Goal: Communication & Community: Answer question/provide support

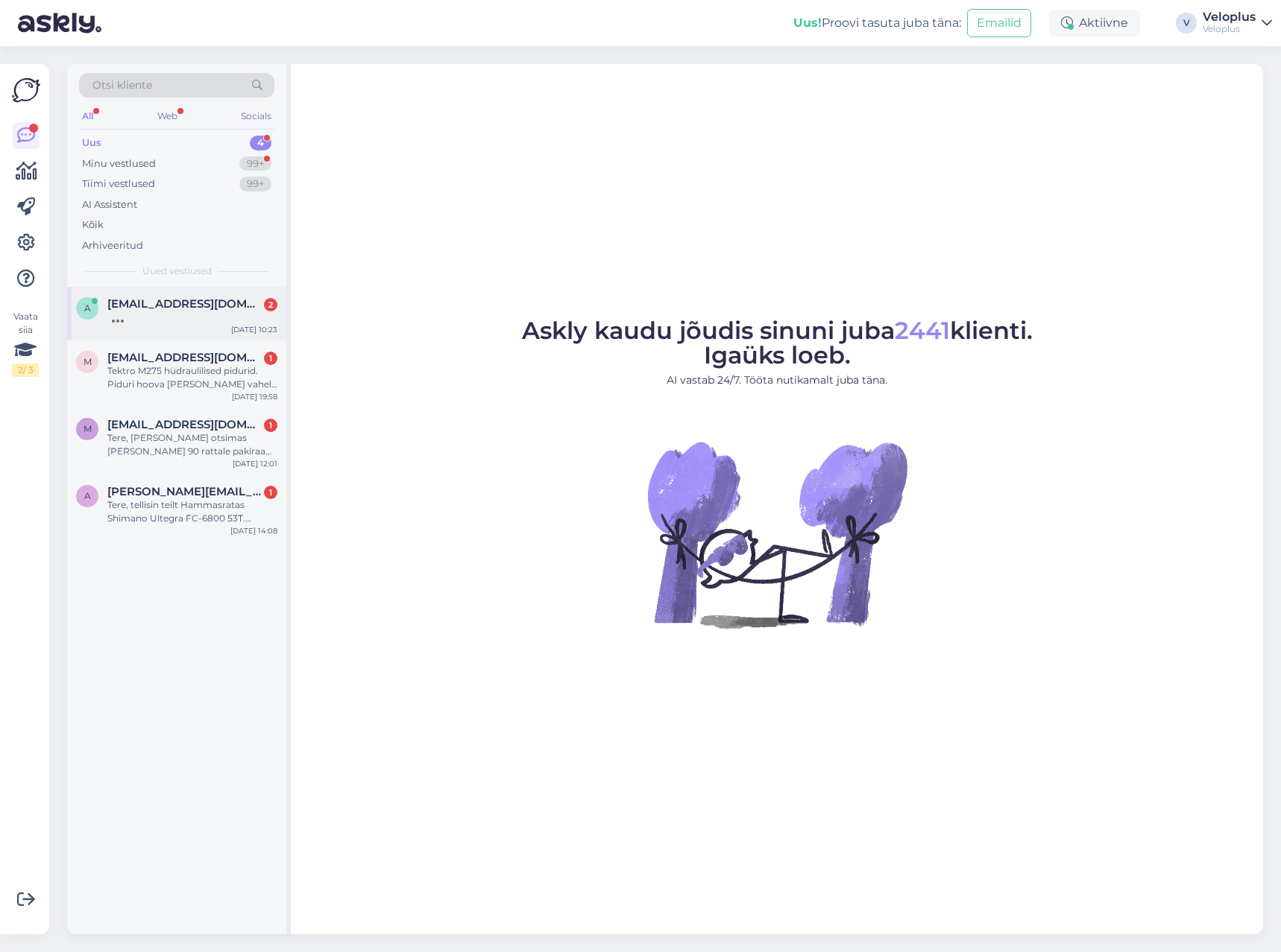
click at [221, 316] on div at bounding box center [191, 317] width 170 height 14
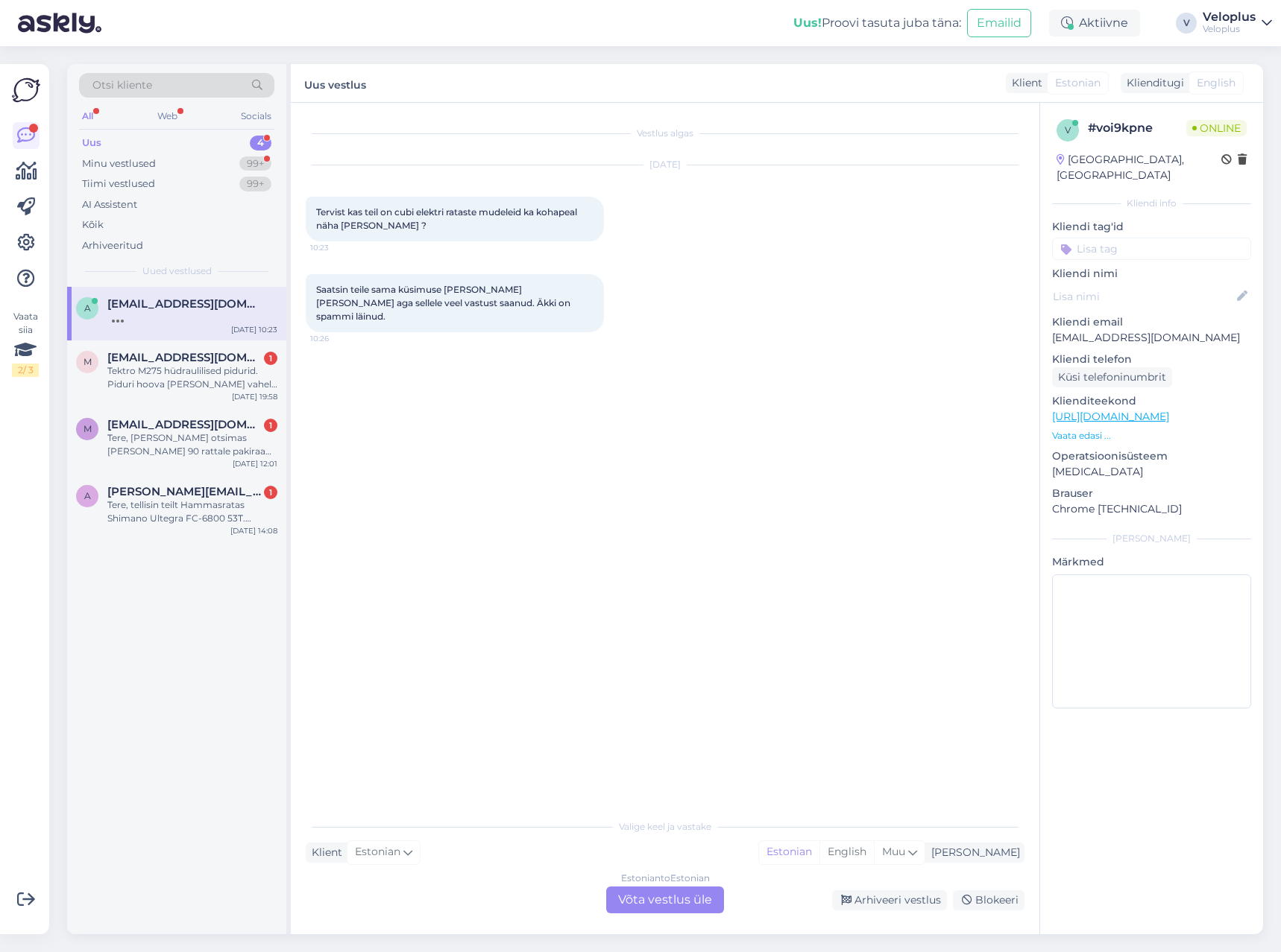
click at [647, 894] on div "Estonian to Estonian Võta vestlus üle" at bounding box center [664, 899] width 118 height 27
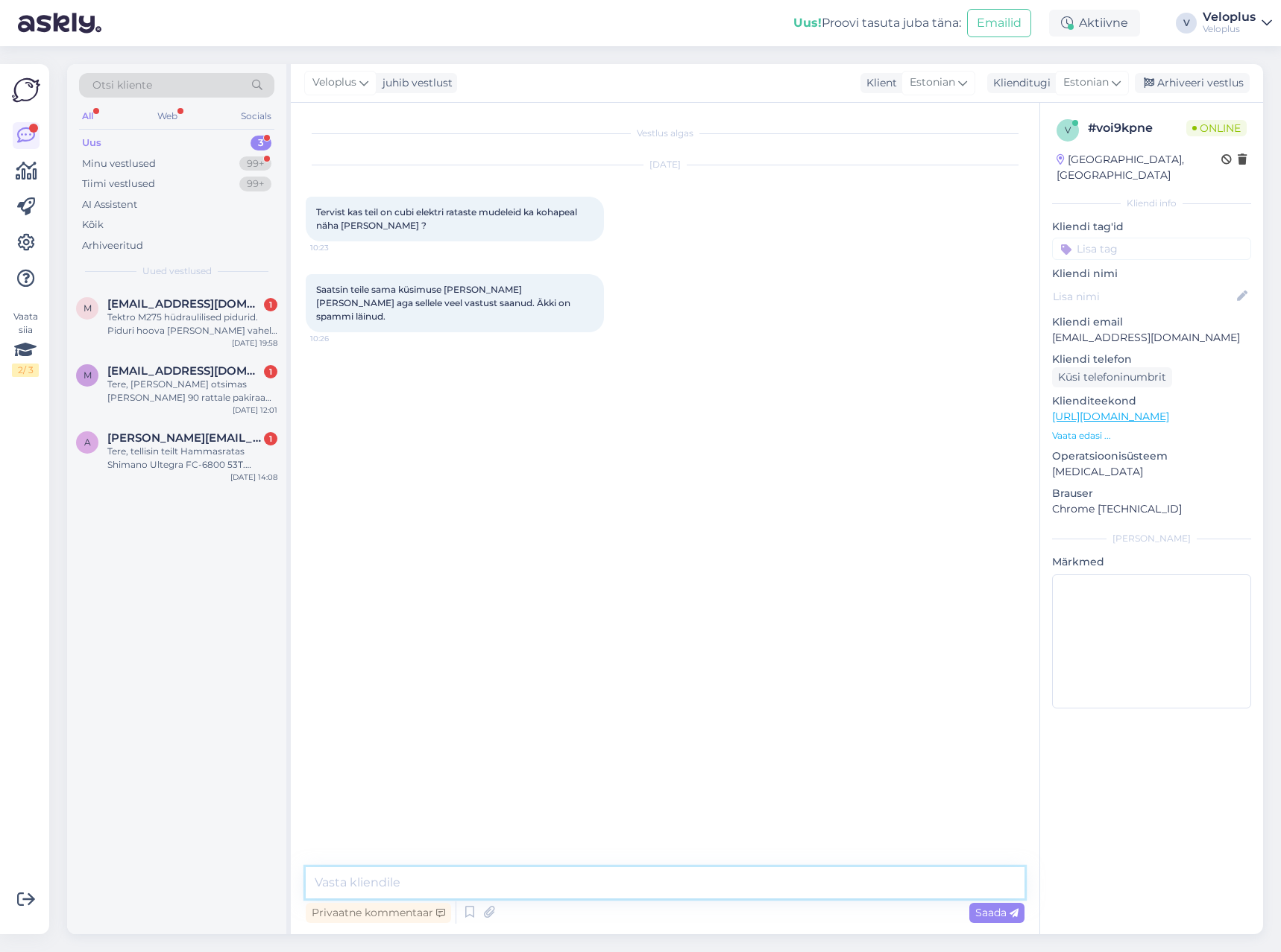
click at [645, 890] on textarea at bounding box center [665, 883] width 719 height 32
type textarea "Tere"
type textarea "Jah, meil on kohapeal [PERSON_NAME] olemas"
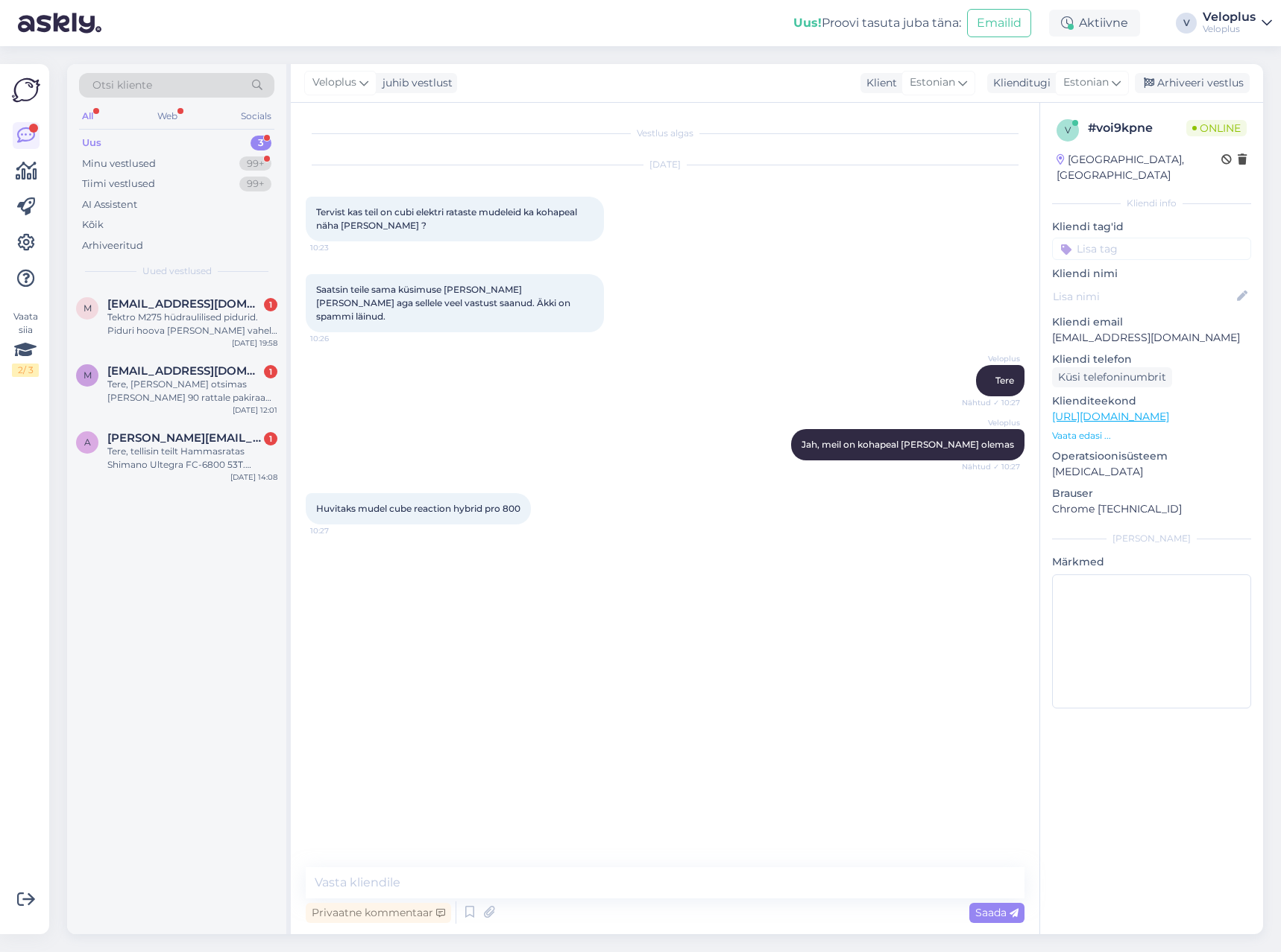
click at [1079, 429] on p "Vaata edasi ..." at bounding box center [1150, 435] width 199 height 14
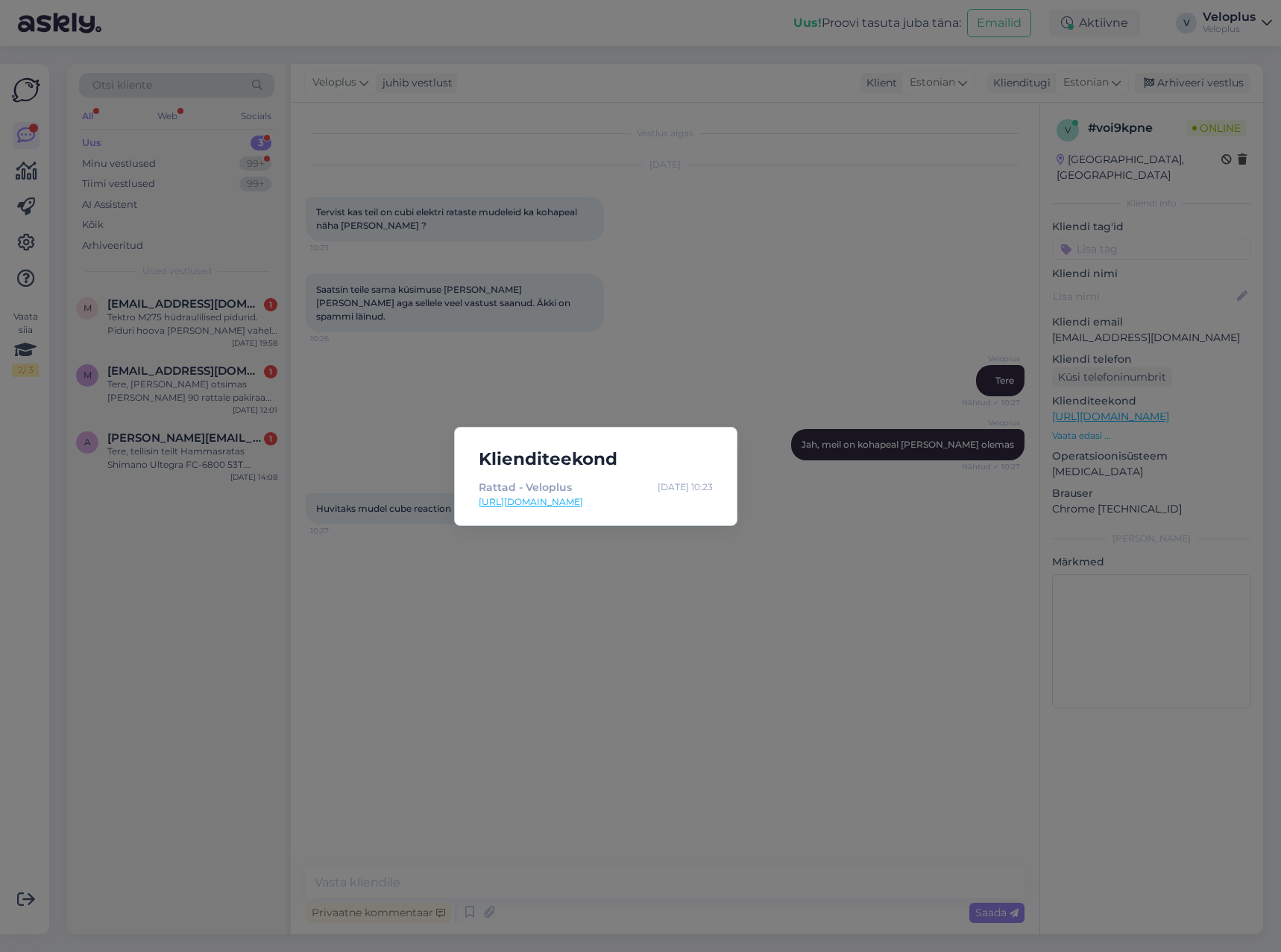
click at [812, 322] on div "Klienditeekond Rattad - Veloplus [DATE] 10:23 [URL][DOMAIN_NAME]" at bounding box center [640, 476] width 1281 height 952
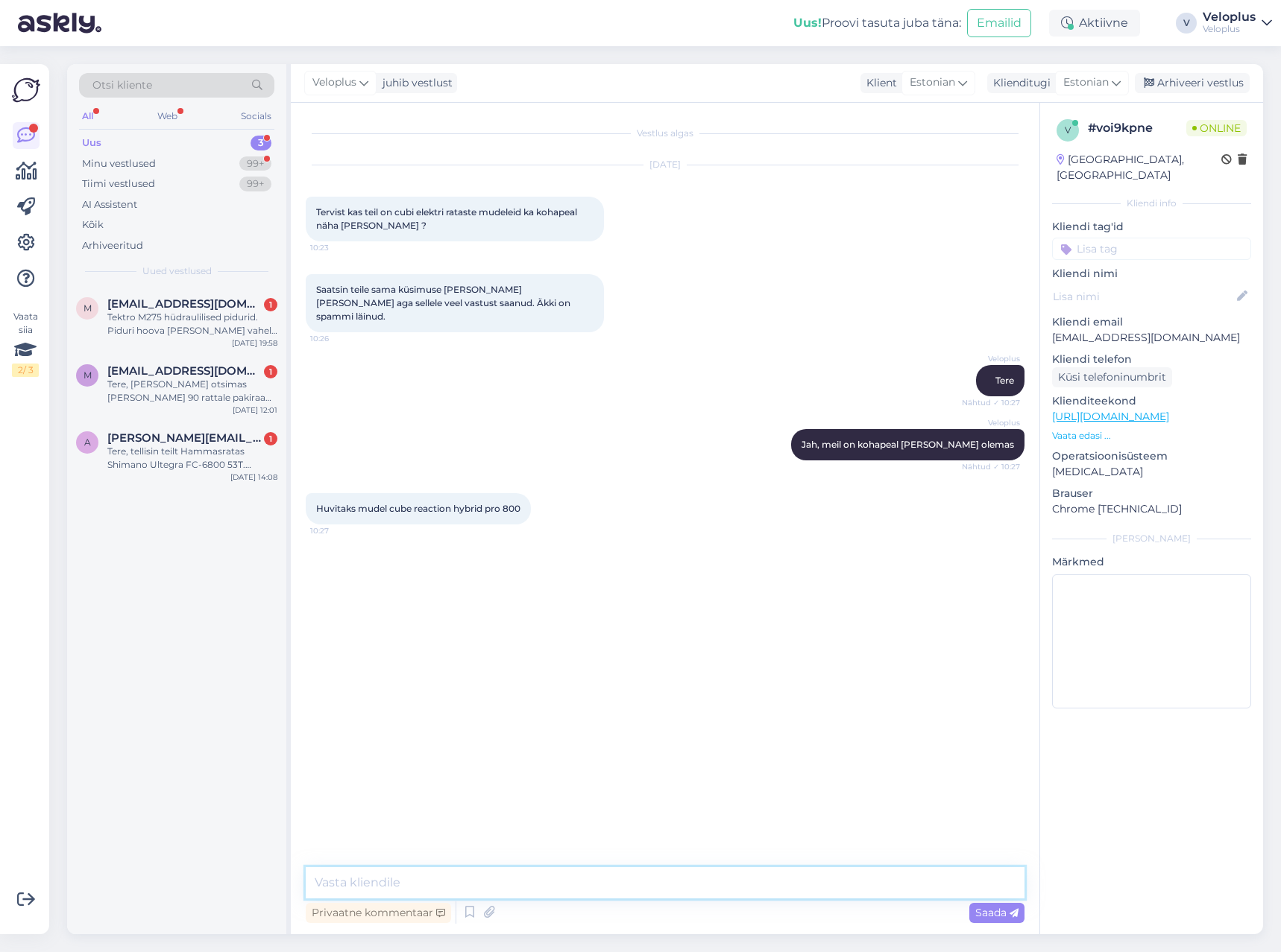
click at [446, 882] on textarea at bounding box center [665, 883] width 719 height 32
type textarea "Ei, [PERSON_NAME] ei ole ei kaupluses ega [GEOGRAPHIC_DATA]"
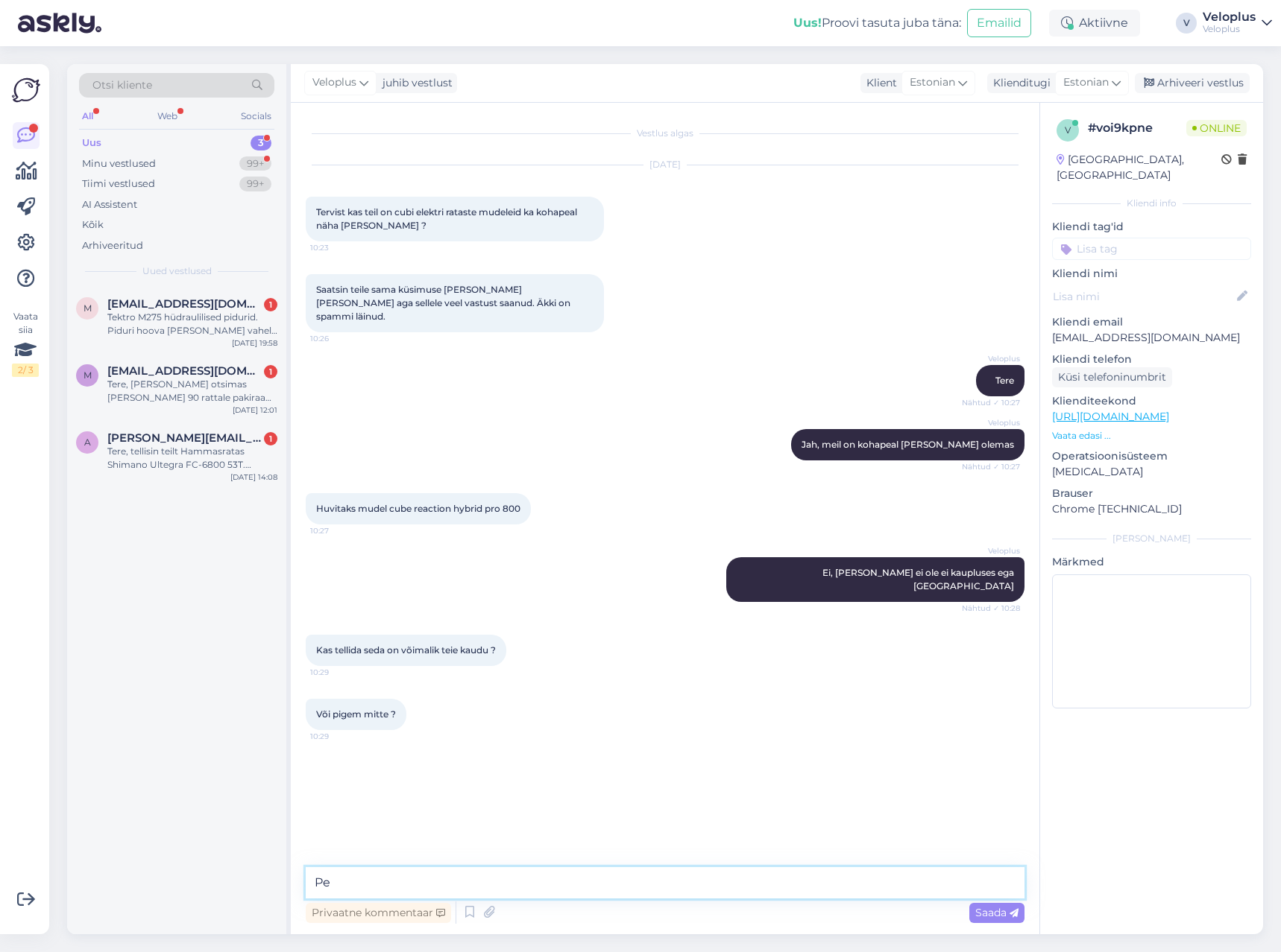
type textarea "P"
type textarea "Ma kohe uurin, üks hetk läheb aega"
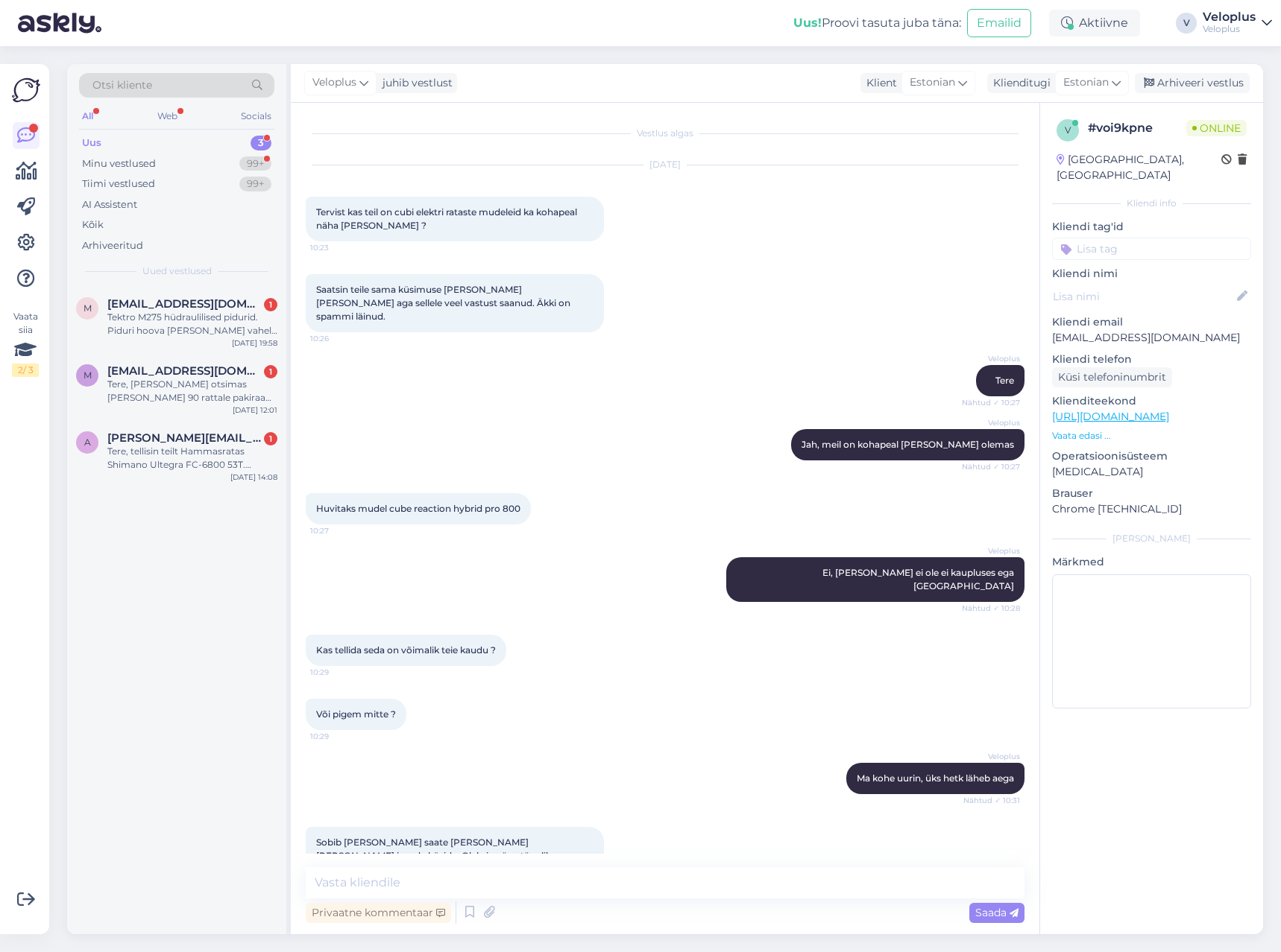
scroll to position [7, 0]
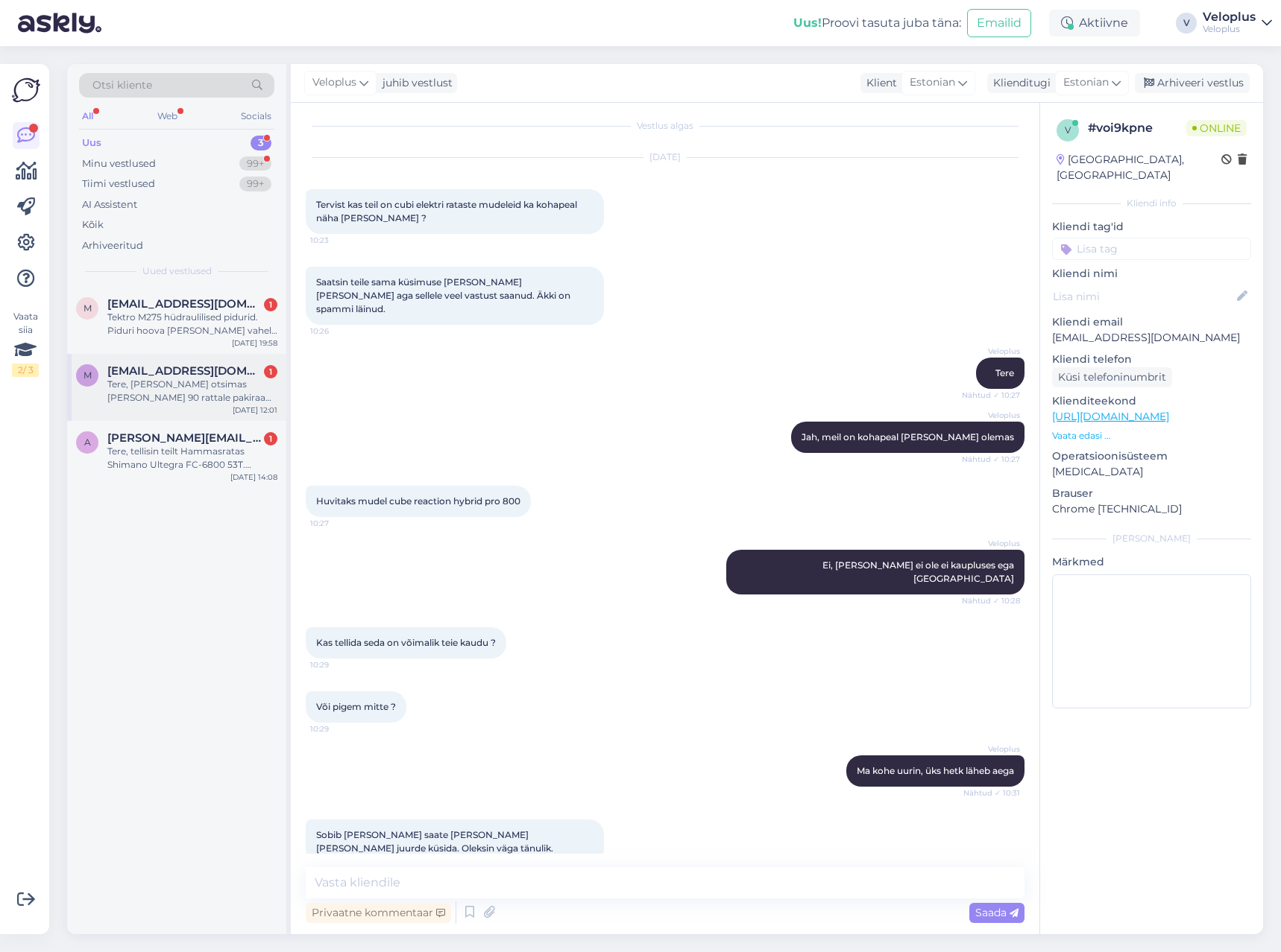
click at [213, 384] on div "Tere, [PERSON_NAME] otsimas [PERSON_NAME] 90 rattale pakiraami - kas teil on mi…" at bounding box center [191, 391] width 170 height 27
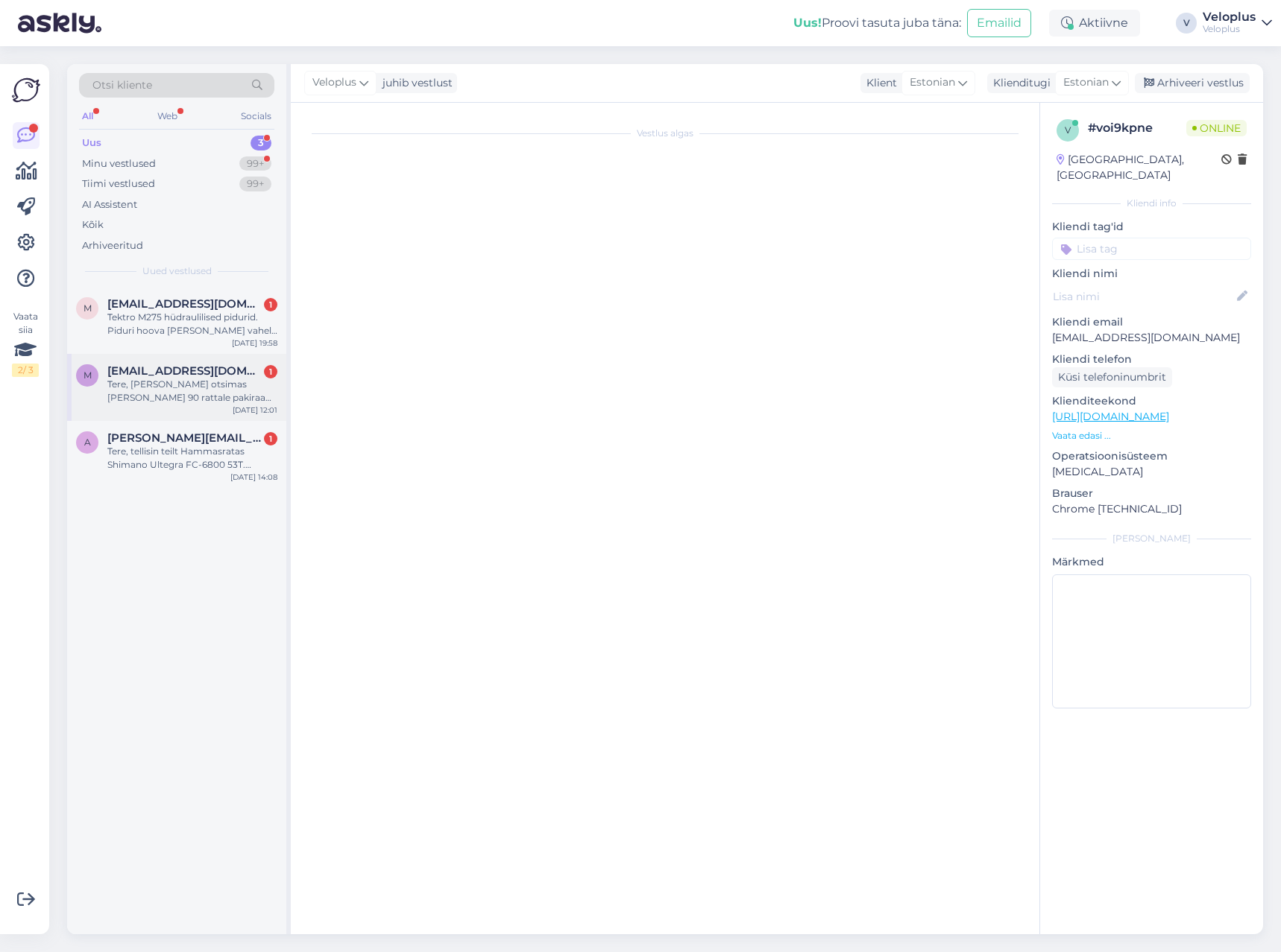
scroll to position [0, 0]
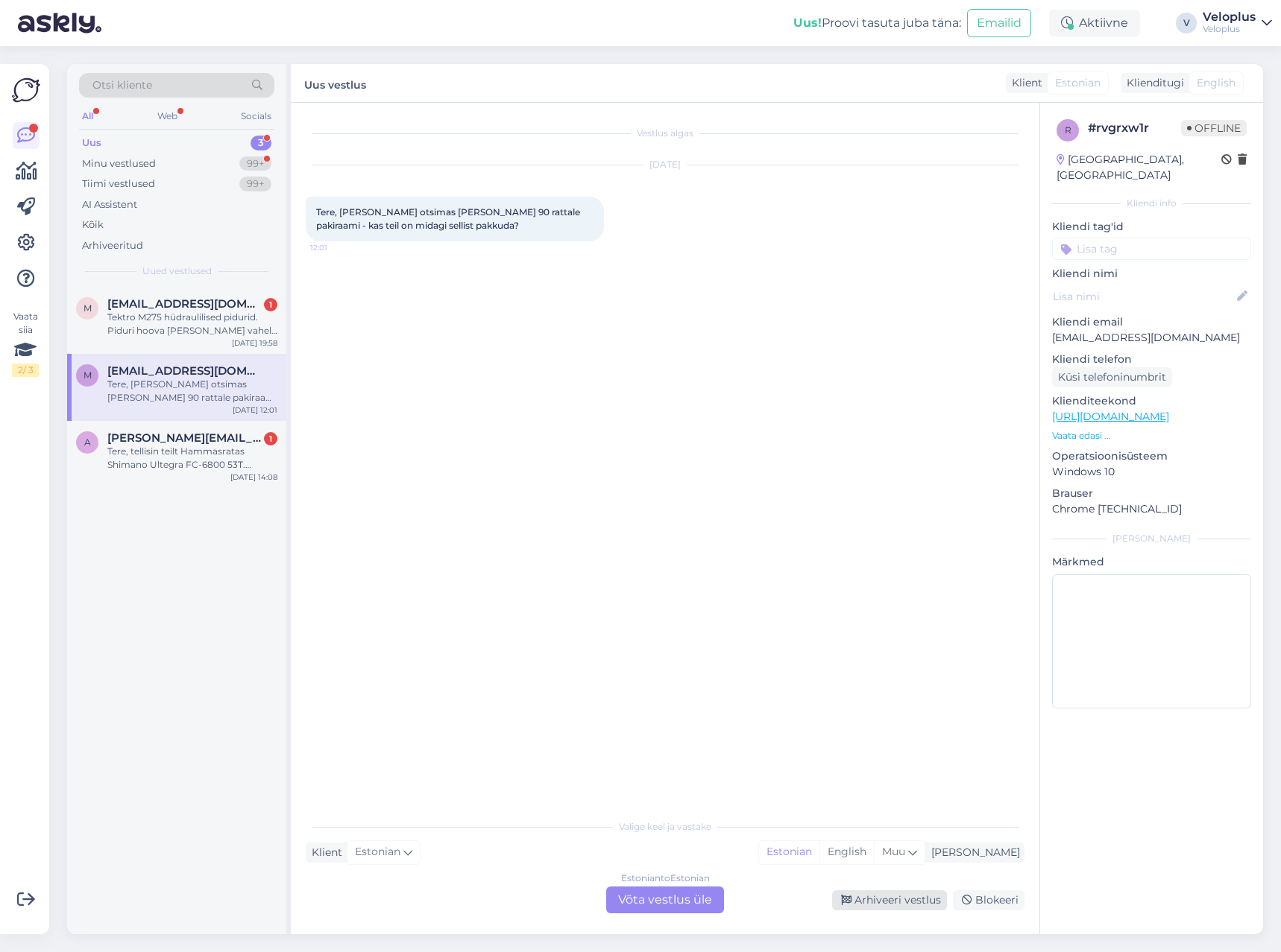
click at [873, 901] on div "Arhiveeri vestlus" at bounding box center [889, 900] width 115 height 20
